Goal: Information Seeking & Learning: Learn about a topic

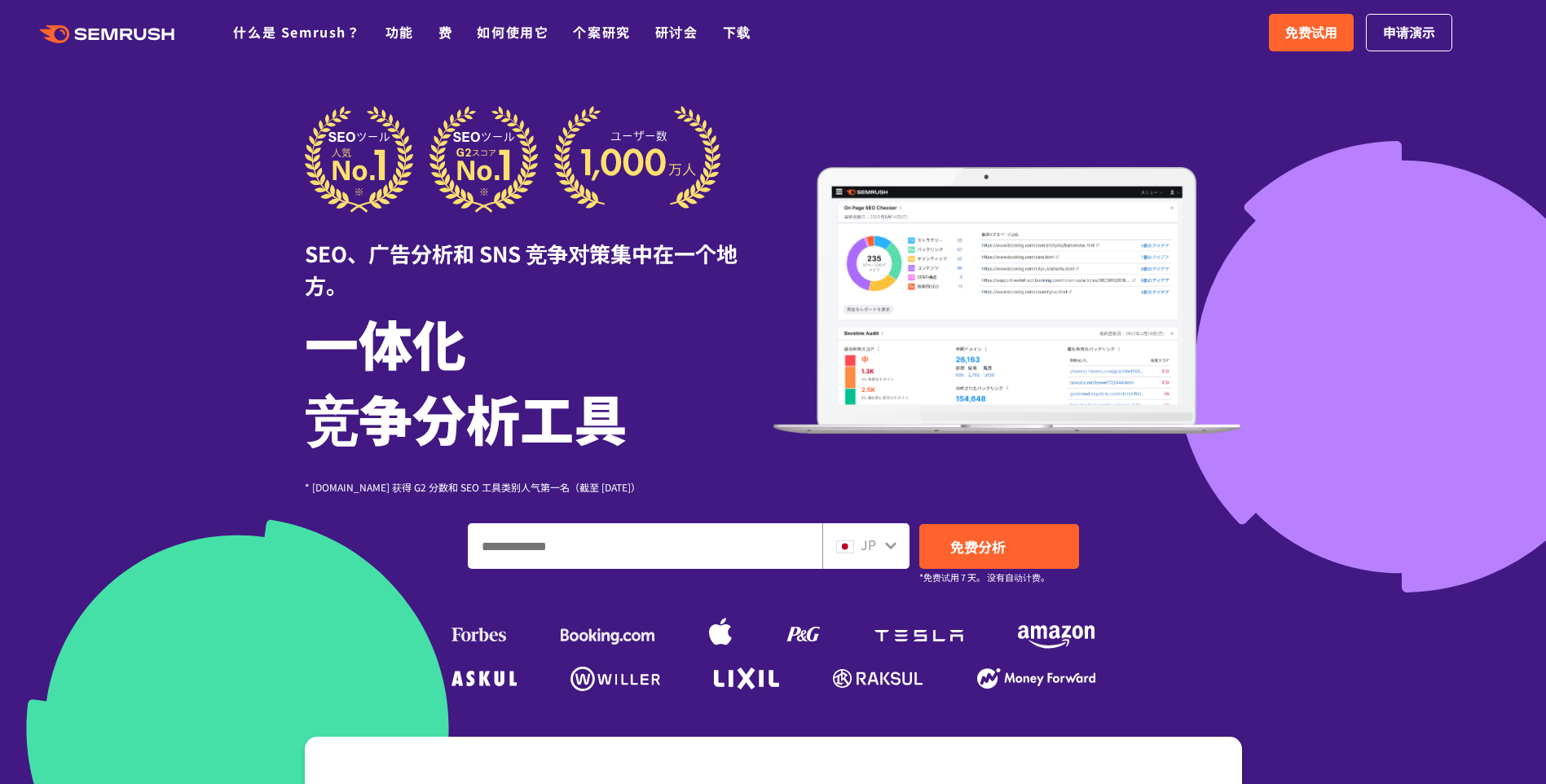
click at [802, 540] on div "JP" at bounding box center [862, 545] width 53 height 21
click at [802, 547] on icon at bounding box center [890, 545] width 11 height 7
click at [802, 543] on span "JP" at bounding box center [868, 544] width 16 height 19
click at [802, 542] on icon at bounding box center [890, 545] width 11 height 7
click at [802, 544] on icon at bounding box center [891, 545] width 13 height 13
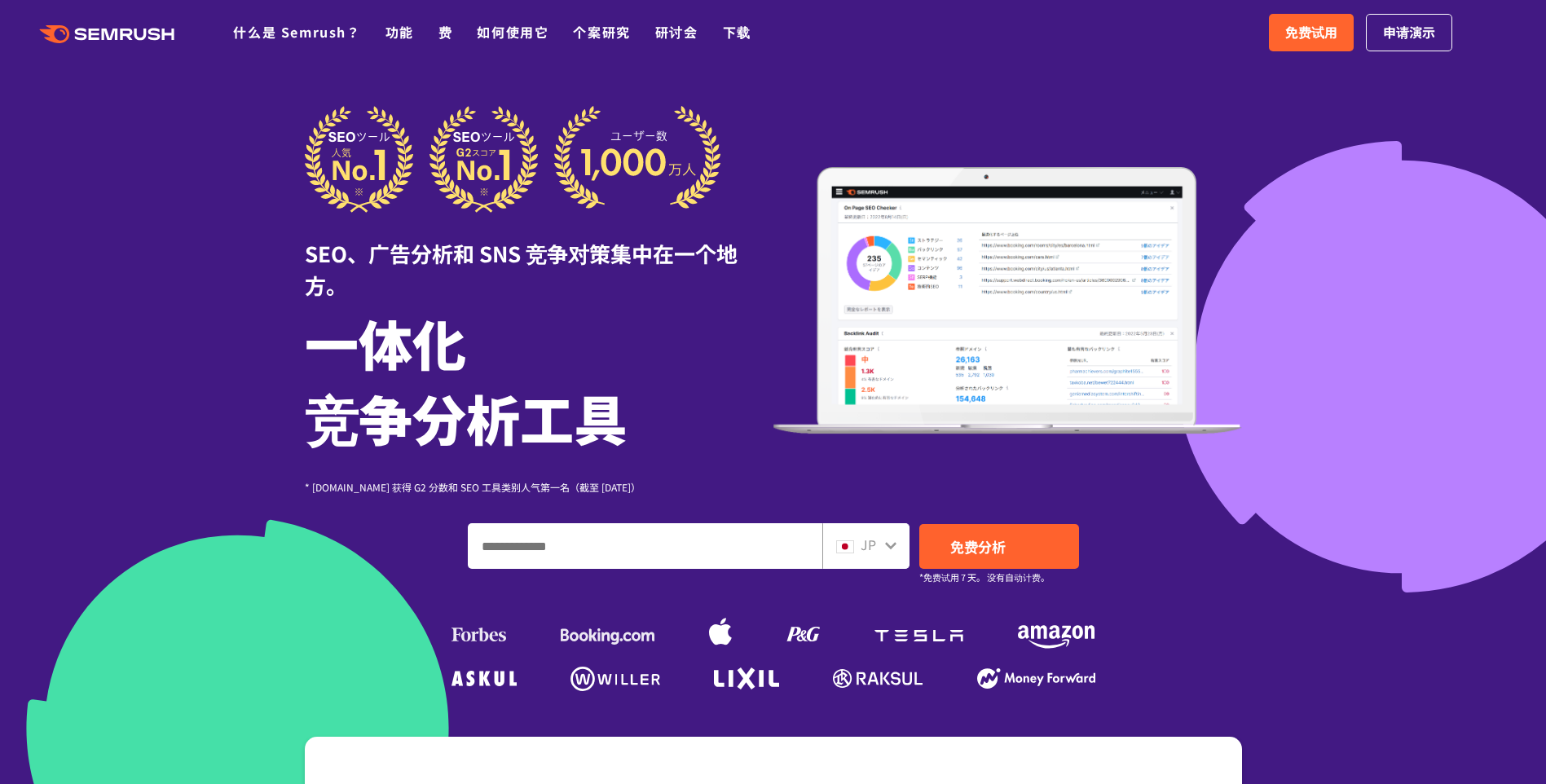
click at [802, 544] on icon at bounding box center [890, 545] width 11 height 7
click at [802, 543] on icon at bounding box center [890, 545] width 11 height 7
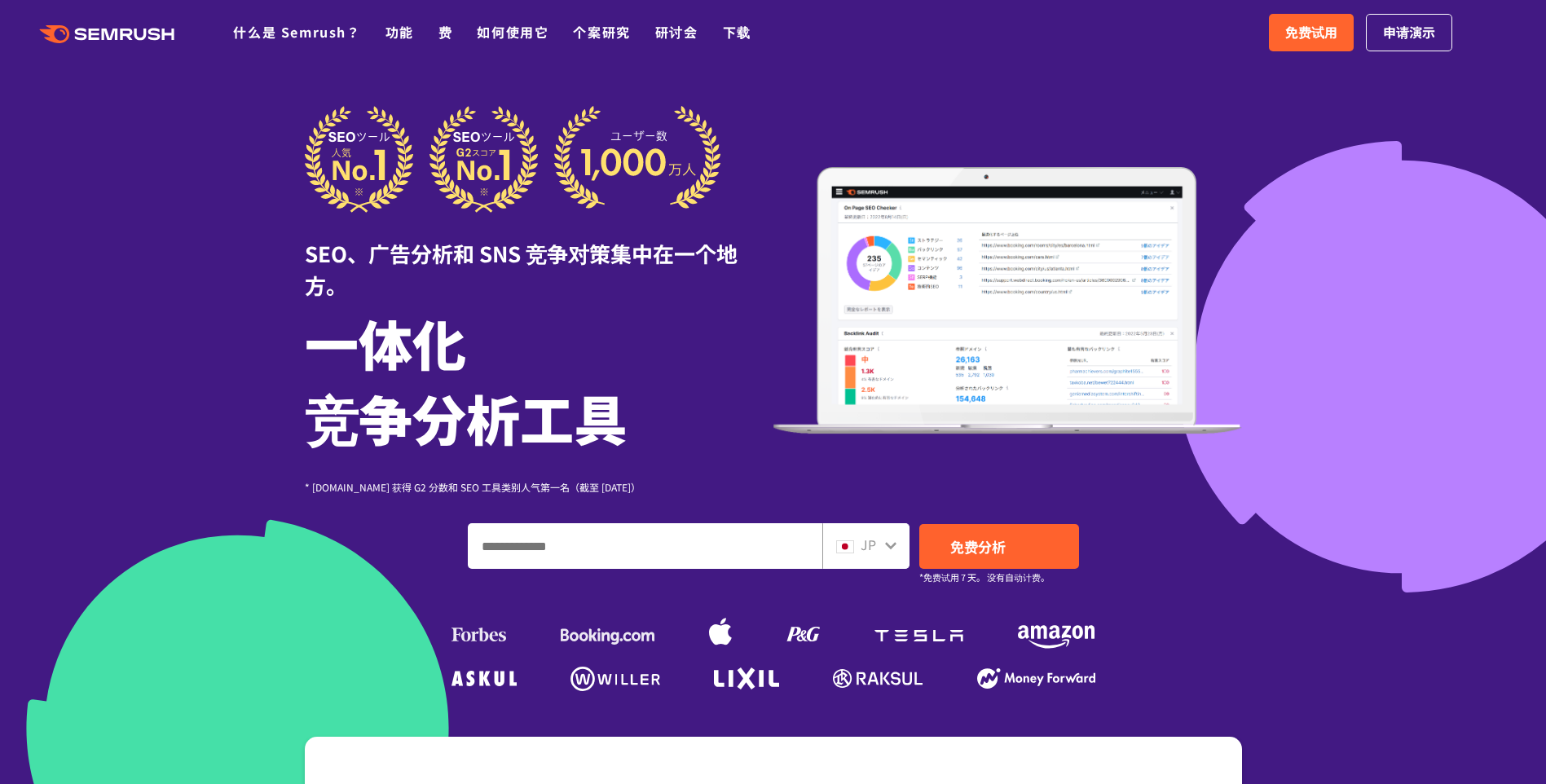
drag, startPoint x: 894, startPoint y: 543, endPoint x: 869, endPoint y: 570, distance: 36.8
click at [802, 570] on div "SEO、广告分析和 SNS 竞争对策集中在一个地方。 一体化 竞争分析工具 * [DOMAIN_NAME] 获得 G2 分数和 SEO 工具类别人气第一名（截…" at bounding box center [773, 401] width 937 height 590
click at [802, 548] on div "JP" at bounding box center [862, 545] width 53 height 21
click at [802, 547] on icon at bounding box center [891, 545] width 13 height 13
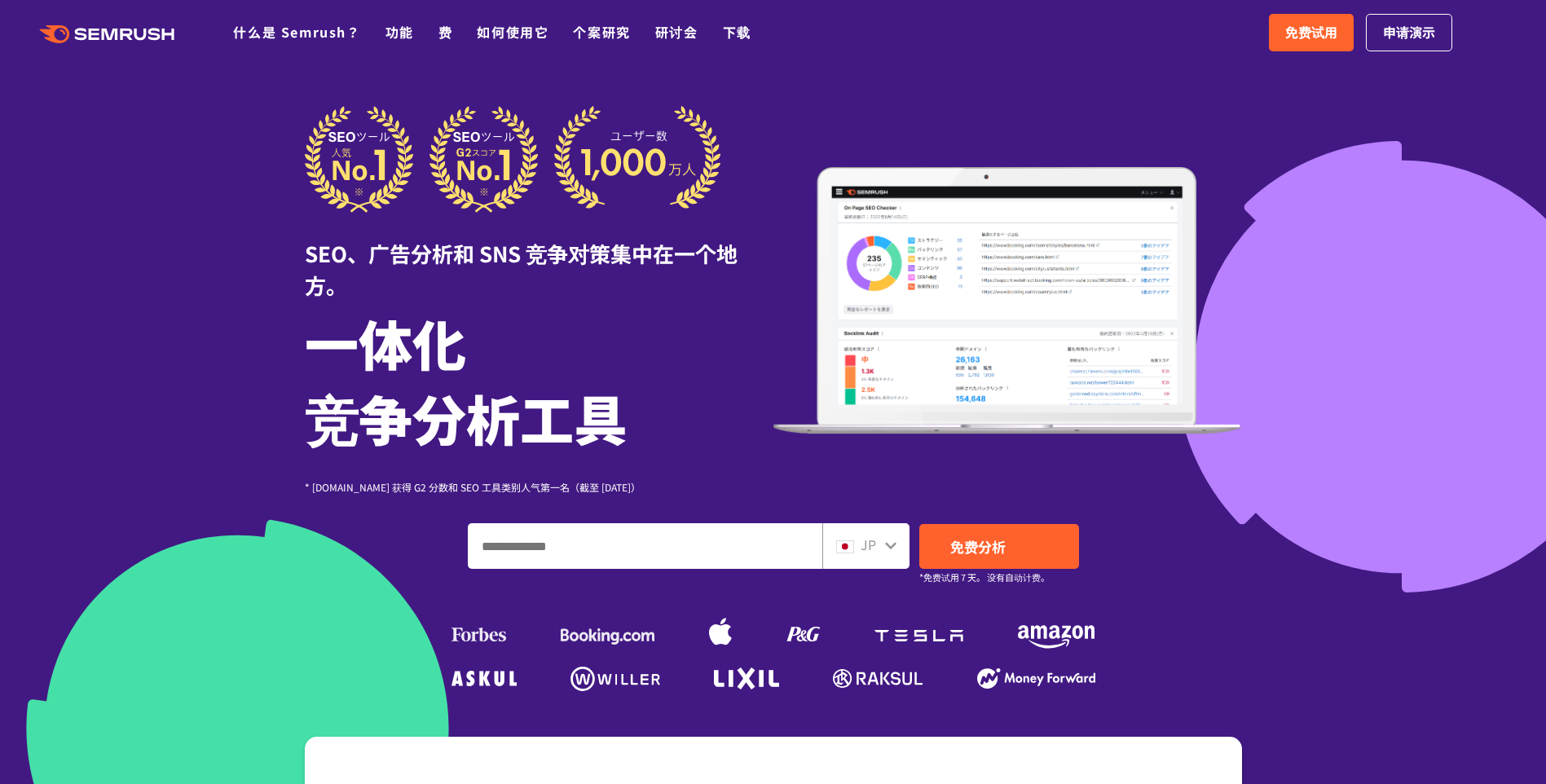
click at [802, 541] on icon at bounding box center [891, 545] width 13 height 13
click at [802, 545] on icon at bounding box center [890, 545] width 11 height 7
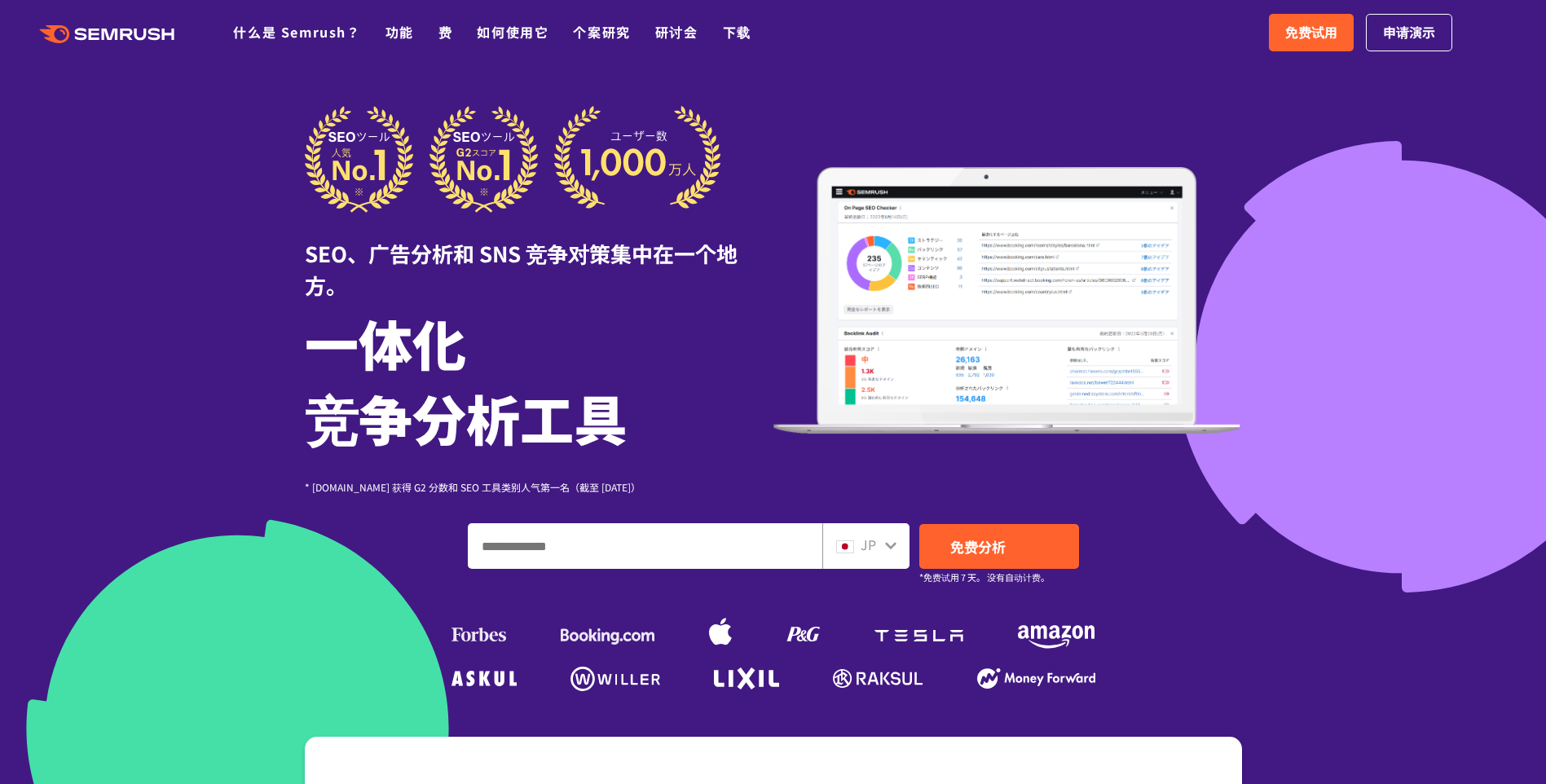
drag, startPoint x: 888, startPoint y: 545, endPoint x: 1041, endPoint y: 480, distance: 166.2
click at [802, 480] on div "SEO、广告分析和 SNS 竞争对策集中在一个地方。 一体化 竞争分析工具 * [DOMAIN_NAME] 获得 G2 分数和 SEO 工具类别人气第一名（截…" at bounding box center [773, 300] width 937 height 388
click at [802, 548] on icon at bounding box center [891, 545] width 13 height 13
click at [686, 560] on input "输入您的域名、关键字或网址" at bounding box center [645, 546] width 353 height 44
type input "*"
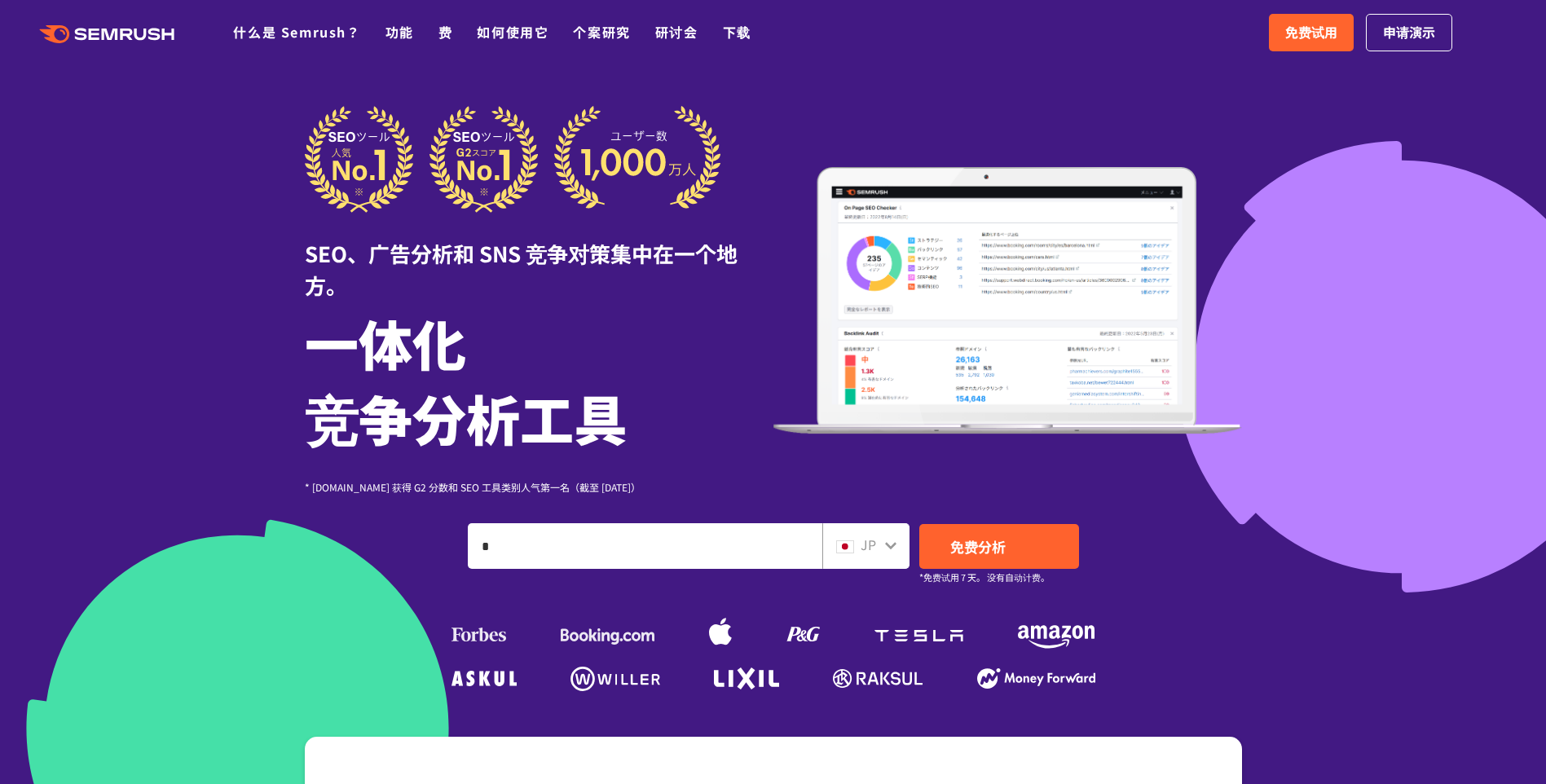
drag, startPoint x: 530, startPoint y: 541, endPoint x: 429, endPoint y: 545, distance: 101.1
click at [429, 545] on div "* JP 免费分析 *免费试用 7 天。 没有自动计费。" at bounding box center [773, 545] width 937 height 45
type input "*"
type input "******"
click at [802, 532] on link "免费分析" at bounding box center [999, 546] width 160 height 45
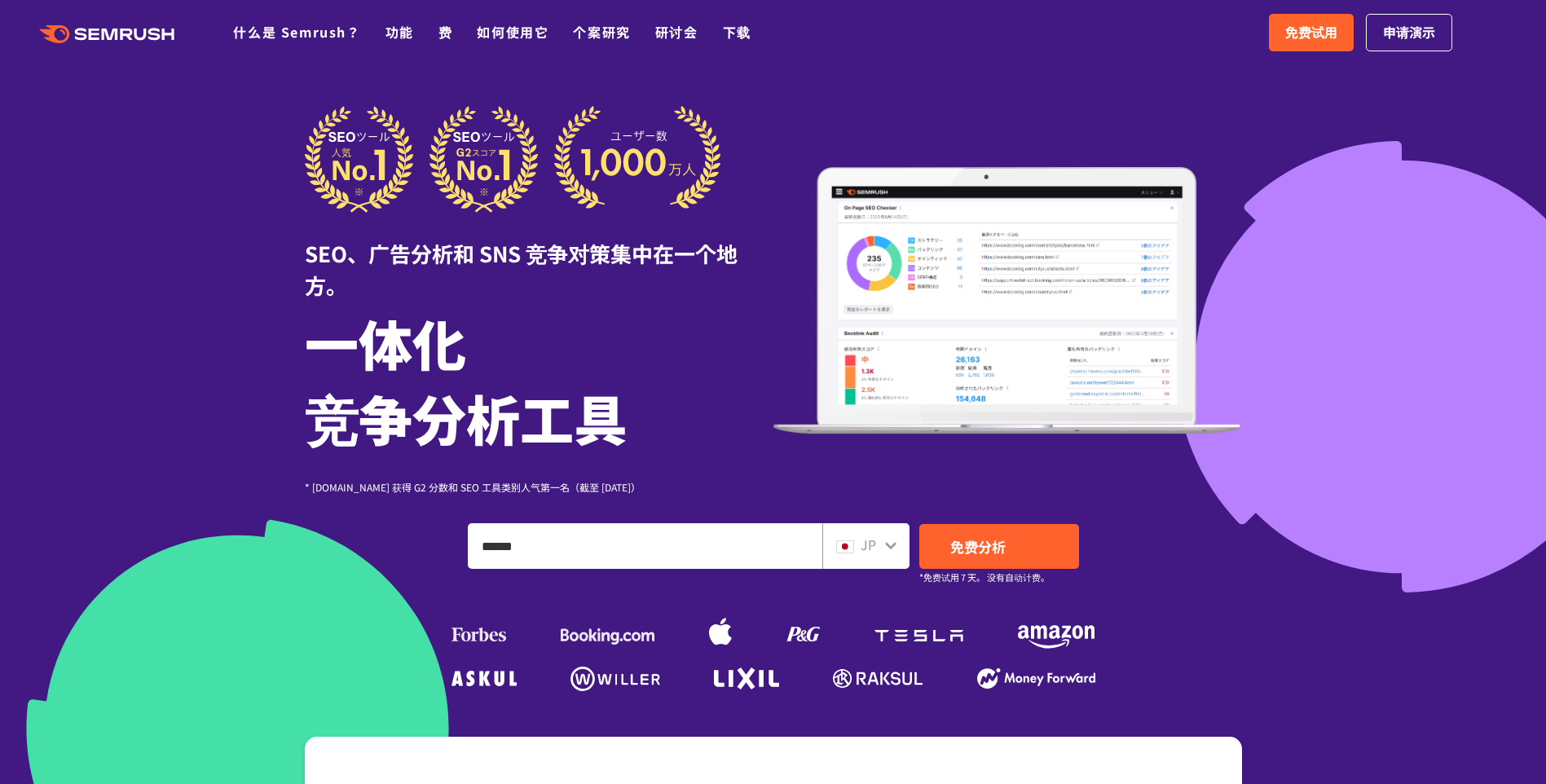
click at [802, 548] on icon at bounding box center [891, 545] width 13 height 13
click at [802, 549] on img at bounding box center [844, 547] width 18 height 13
click at [802, 553] on div "JP" at bounding box center [865, 545] width 88 height 45
